Goal: Task Accomplishment & Management: Use online tool/utility

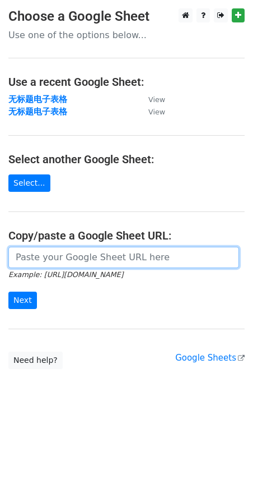
click at [83, 256] on input "url" at bounding box center [123, 257] width 231 height 21
paste input "[URL][DOMAIN_NAME]"
type input "[URL][DOMAIN_NAME]"
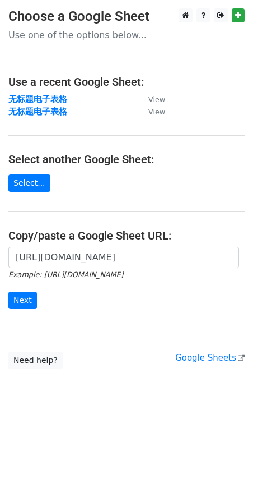
scroll to position [0, 0]
drag, startPoint x: 25, startPoint y: 287, endPoint x: 31, endPoint y: 300, distance: 14.5
click at [25, 288] on form "[URL][DOMAIN_NAME] Example: [URL][DOMAIN_NAME] Next" at bounding box center [126, 278] width 237 height 63
click at [33, 302] on input "Next" at bounding box center [22, 300] width 29 height 17
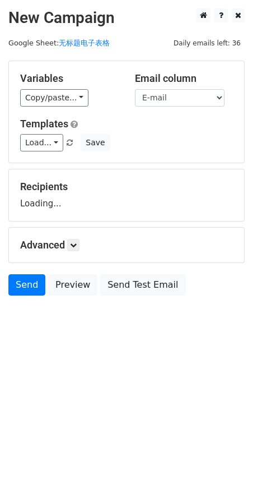
click at [191, 87] on div "Email column Name E-mail" at bounding box center [184, 89] width 115 height 34
click at [196, 95] on select "Name E-mail" at bounding box center [180, 97] width 90 height 17
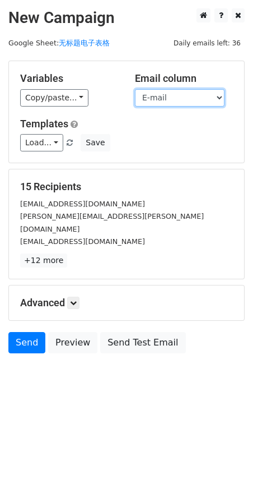
click at [196, 95] on select "Name E-mail" at bounding box center [180, 97] width 90 height 17
click at [135, 89] on select "Name E-mail" at bounding box center [180, 97] width 90 height 17
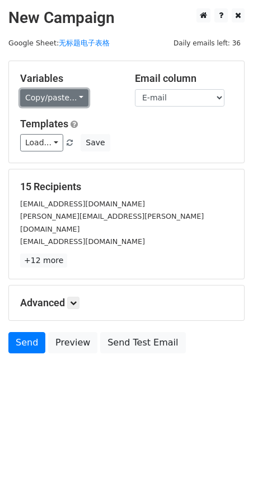
click at [84, 98] on link "Copy/paste..." at bounding box center [54, 97] width 68 height 17
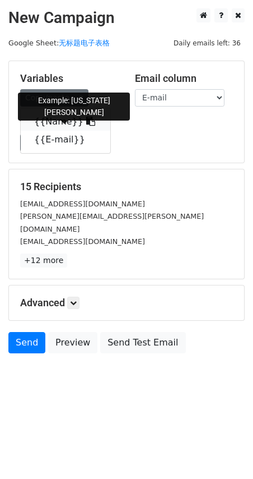
click at [86, 120] on icon at bounding box center [90, 121] width 9 height 9
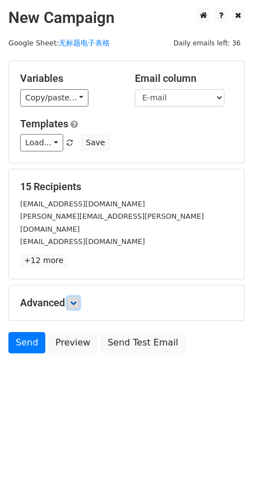
click at [73, 299] on icon at bounding box center [73, 302] width 7 height 7
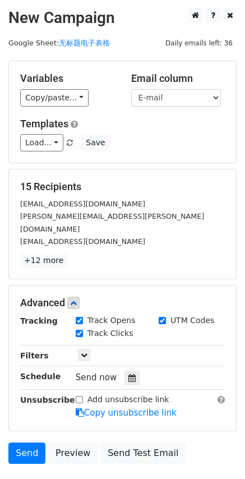
click at [136, 372] on div "Send now" at bounding box center [142, 377] width 132 height 15
click at [132, 374] on icon at bounding box center [131, 378] width 7 height 8
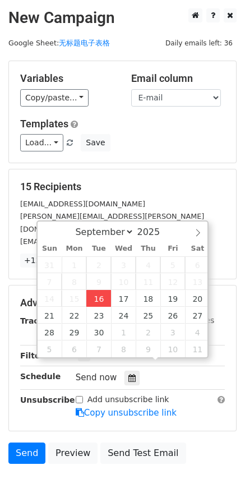
type input "2025-09-16 18:13"
type input "06"
type input "13"
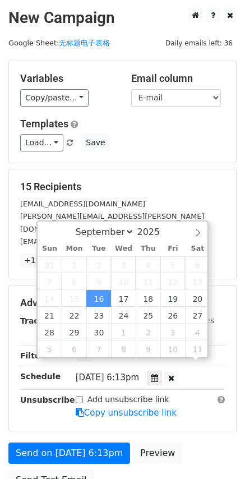
scroll to position [1, 0]
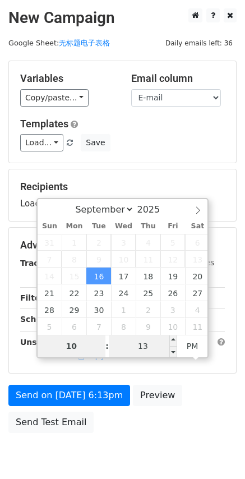
type input "10"
type input "2025-09-16 22:13"
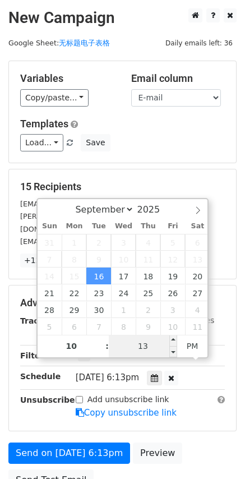
click at [150, 347] on input "13" at bounding box center [143, 346] width 68 height 22
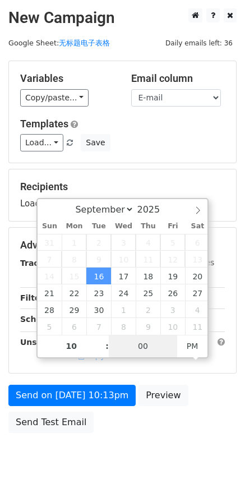
type input "00"
type input "2025-09-16 22:00"
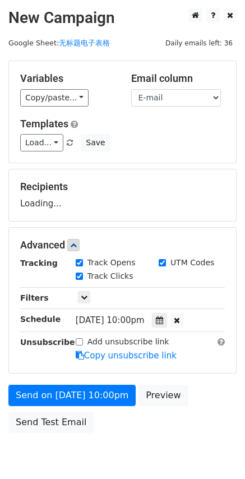
click at [160, 432] on div "Send on Sep 16 at 10:00pm Preview Send Test Email" at bounding box center [122, 412] width 245 height 54
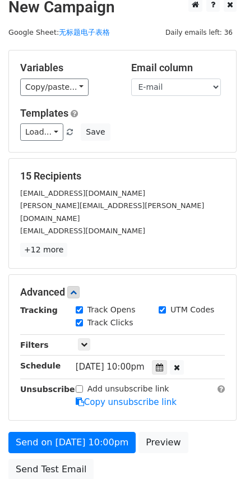
scroll to position [0, 0]
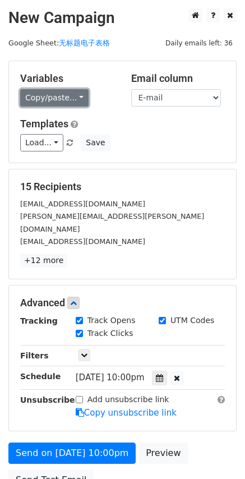
click at [75, 96] on link "Copy/paste..." at bounding box center [54, 97] width 68 height 17
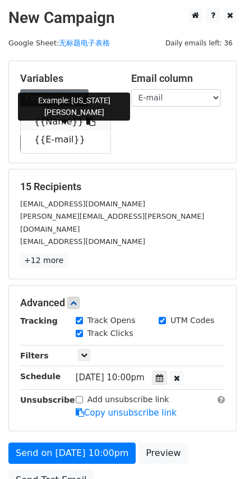
click at [61, 120] on link "{{Name}}" at bounding box center [66, 122] width 90 height 18
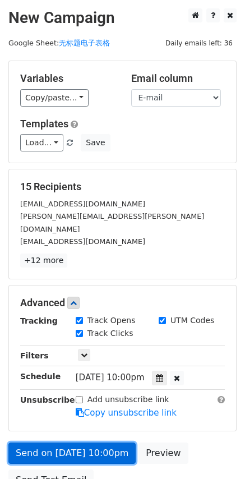
click at [82, 442] on link "Send on Sep 16 at 10:00pm" at bounding box center [71, 452] width 127 height 21
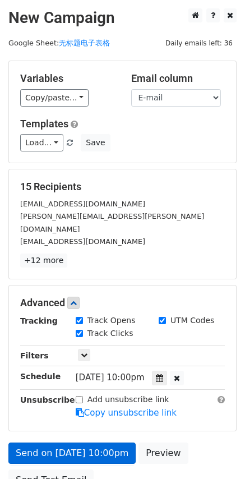
click at [87, 444] on link "Send on Sep 16 at 10:00pm" at bounding box center [71, 452] width 127 height 21
